Goal: Task Accomplishment & Management: Complete application form

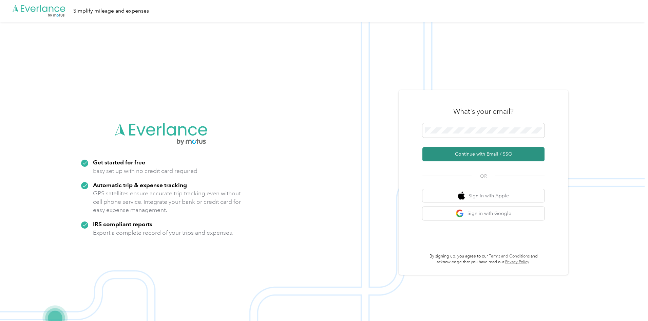
click at [492, 157] on button "Continue with Email / SSO" at bounding box center [484, 154] width 122 height 14
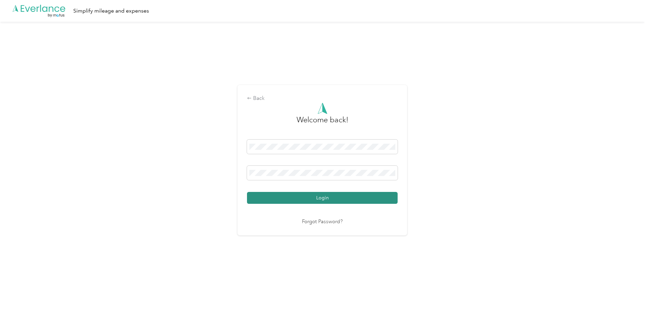
click at [321, 194] on button "Login" at bounding box center [322, 198] width 151 height 12
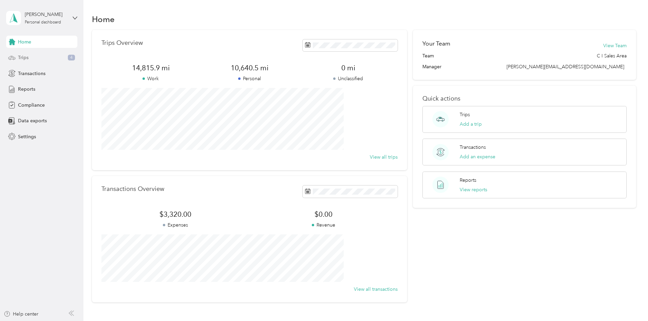
click at [68, 57] on span "4" at bounding box center [71, 58] width 7 height 6
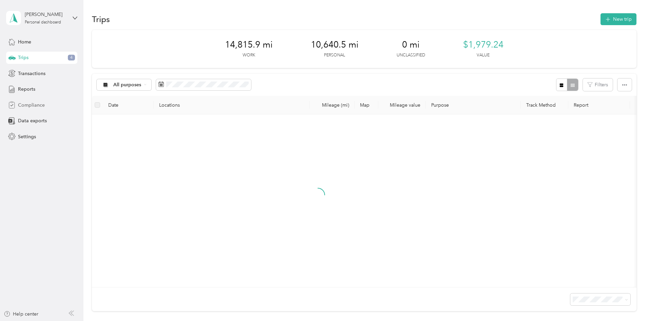
click at [37, 102] on span "Compliance" at bounding box center [31, 105] width 27 height 7
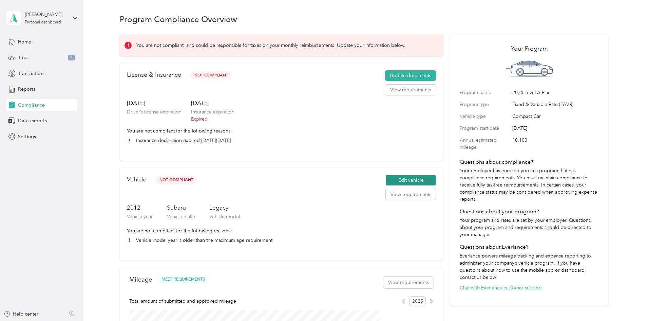
click at [395, 186] on button "Edit vehicle" at bounding box center [411, 180] width 50 height 11
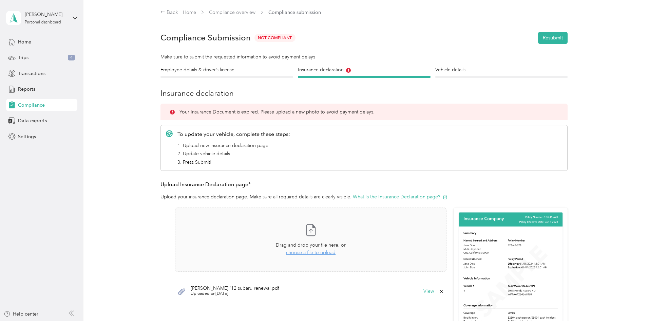
scroll to position [34, 0]
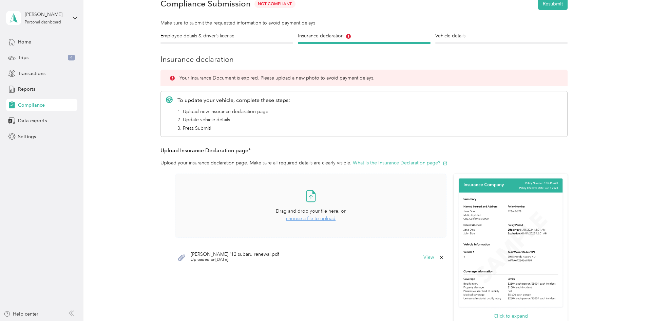
click at [313, 199] on icon at bounding box center [311, 196] width 14 height 14
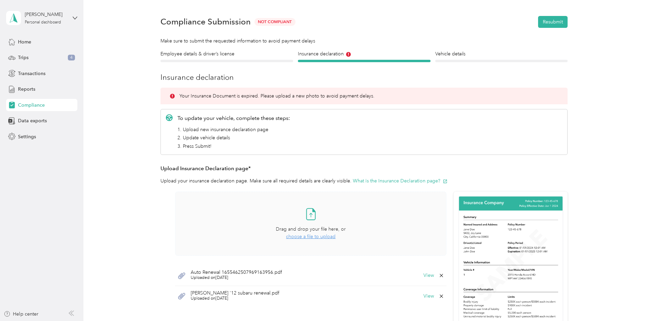
scroll to position [0, 0]
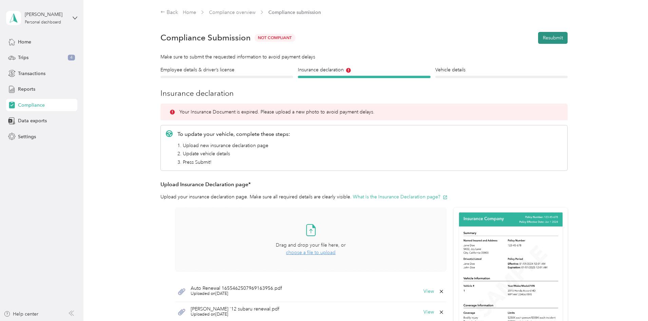
click at [555, 37] on button "Resubmit" at bounding box center [553, 38] width 30 height 12
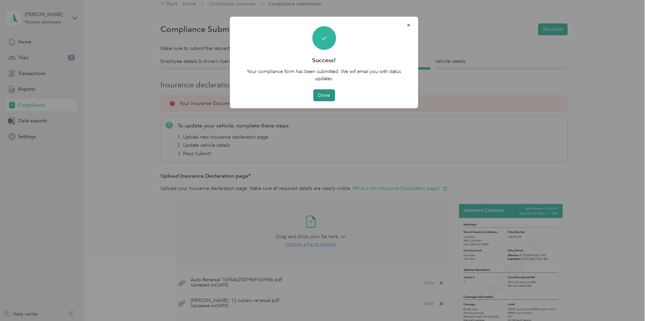
click at [323, 95] on button "Done" at bounding box center [324, 95] width 22 height 12
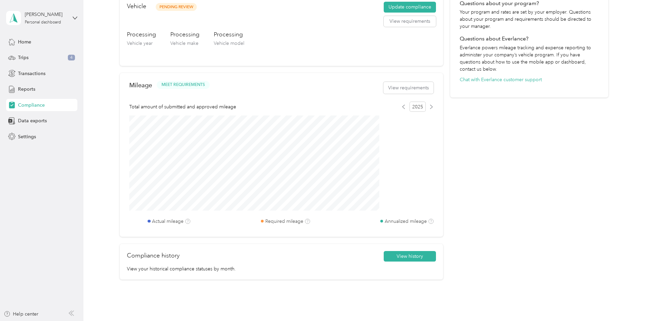
scroll to position [212, 0]
